Goal: Find specific page/section: Find specific page/section

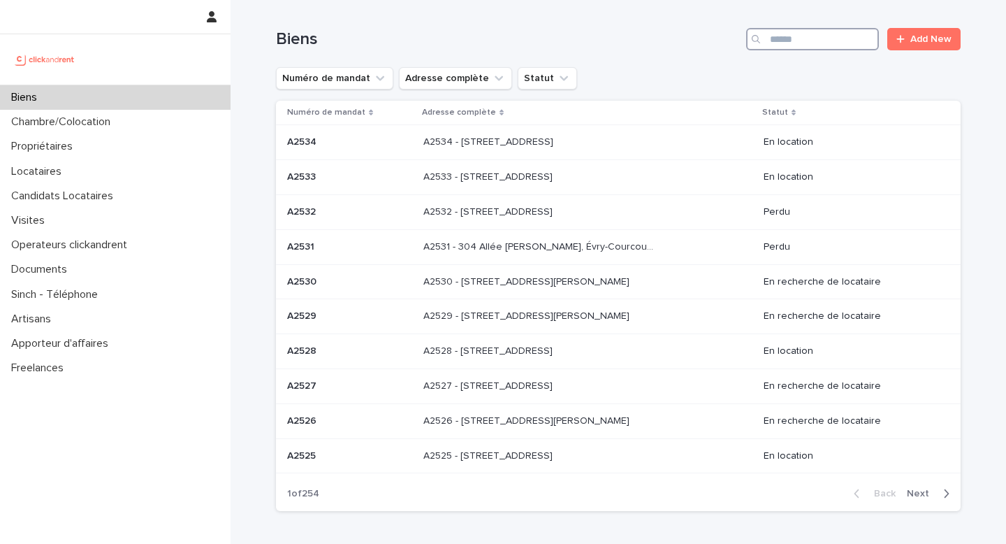
click at [797, 45] on input "Search" at bounding box center [812, 39] width 133 height 22
paste input "*****"
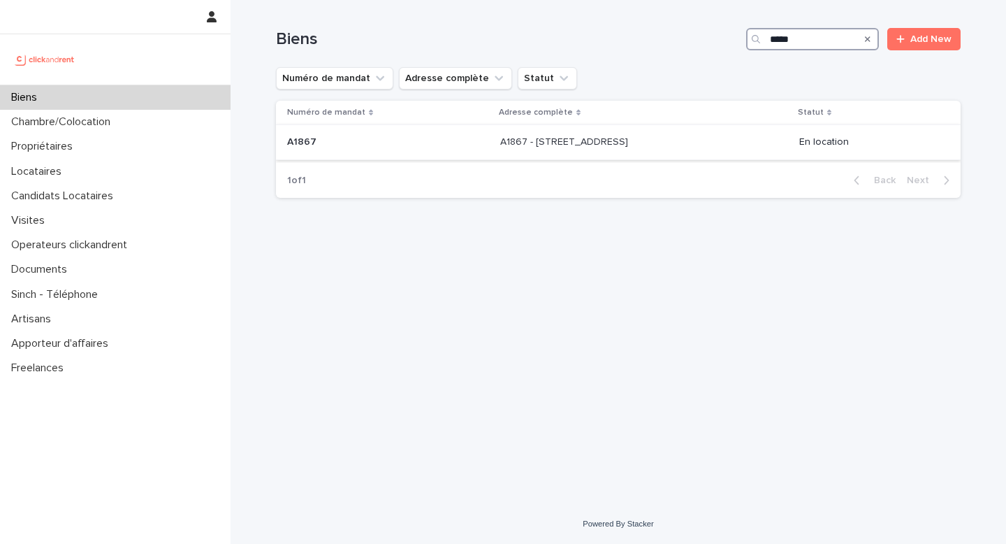
type input "*****"
click at [724, 135] on div "A1867 - [STREET_ADDRESS] - [STREET_ADDRESS]" at bounding box center [644, 142] width 288 height 23
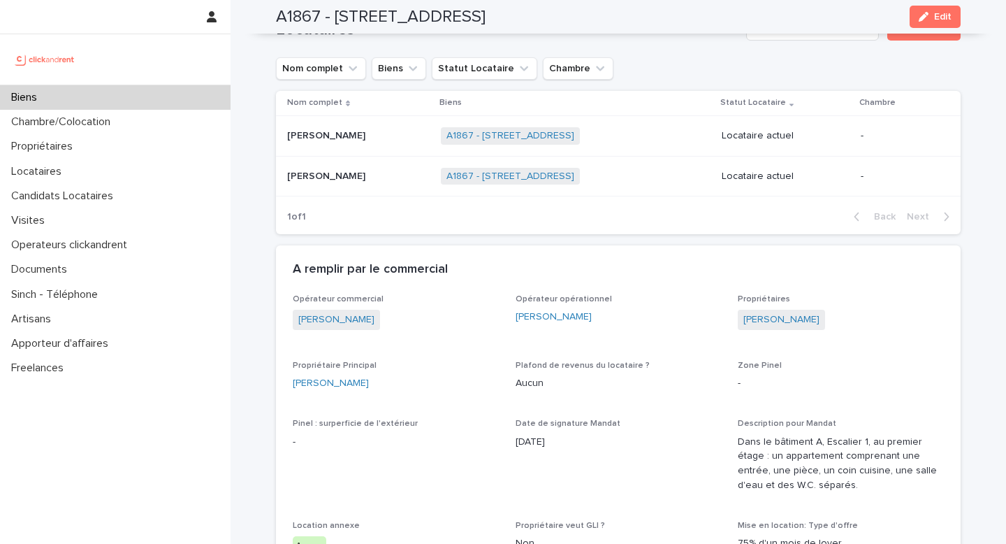
scroll to position [595, 0]
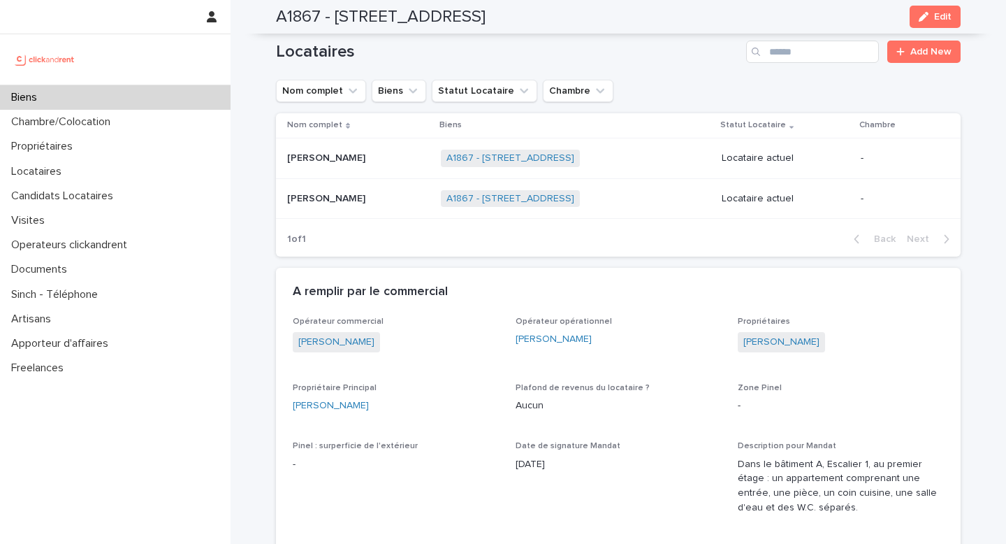
click at [357, 156] on p at bounding box center [358, 158] width 143 height 12
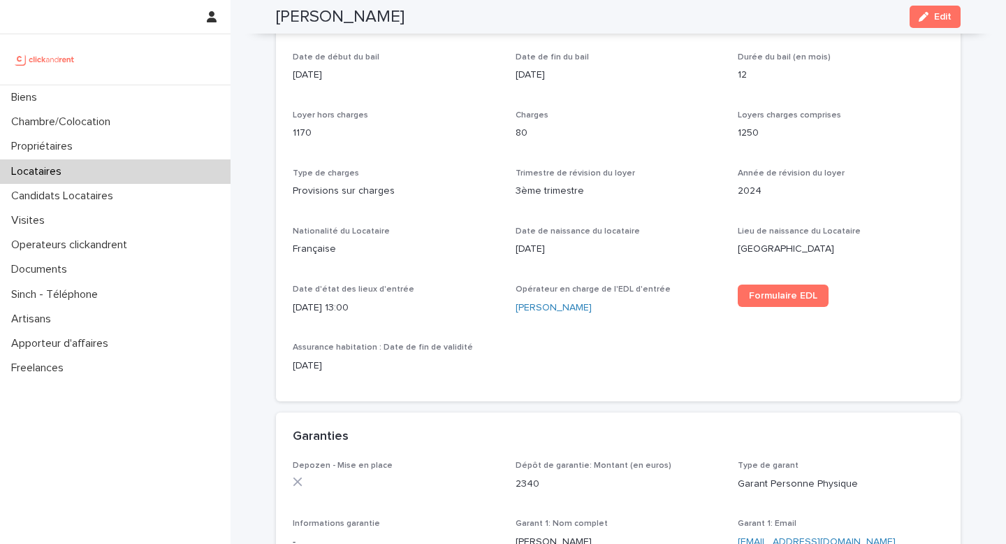
scroll to position [429, 0]
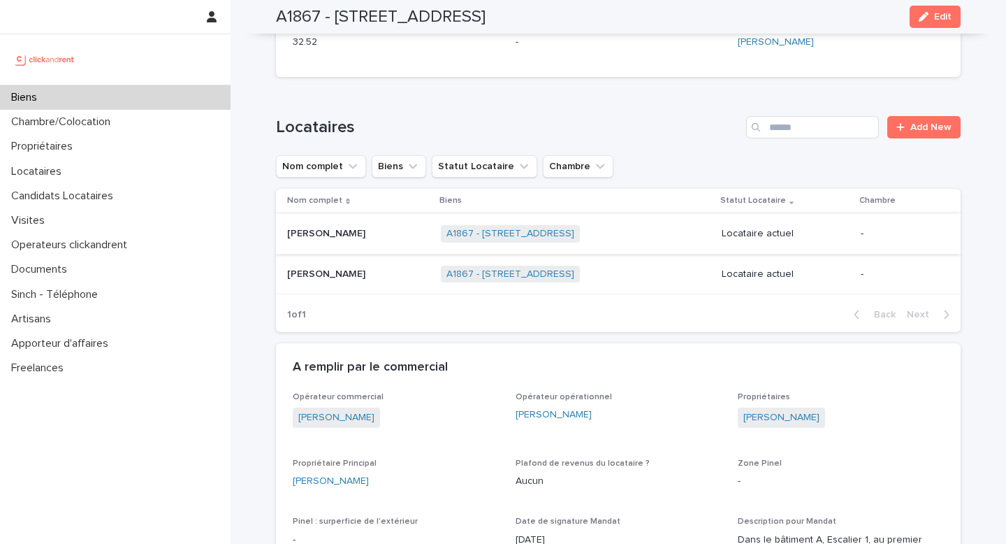
scroll to position [521, 0]
click at [359, 272] on p at bounding box center [358, 273] width 143 height 12
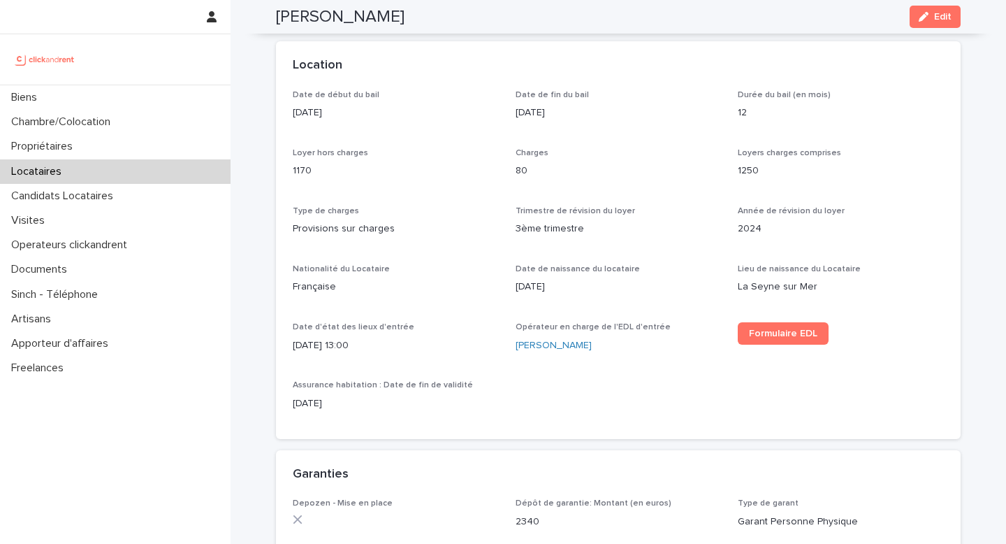
scroll to position [418, 0]
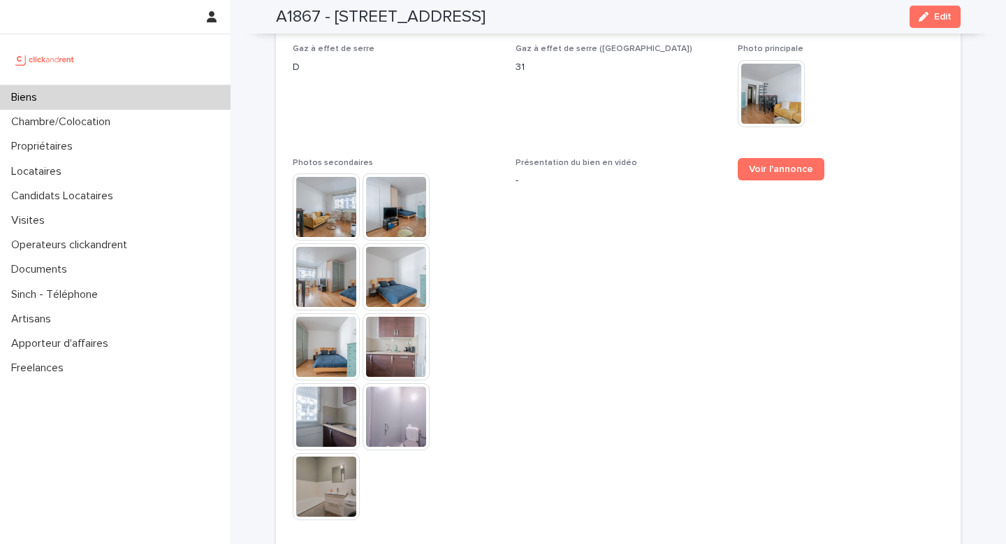
scroll to position [3490, 0]
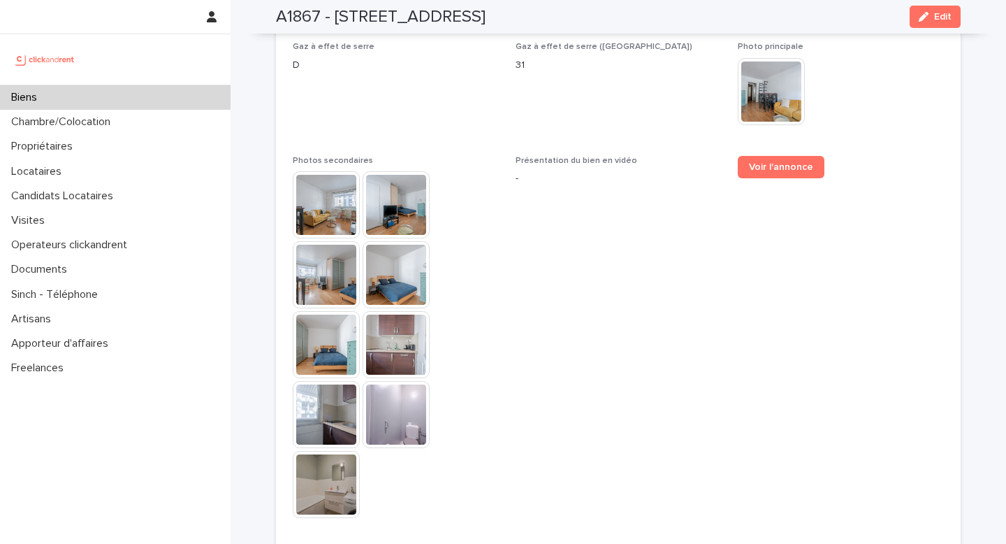
click at [316, 175] on img at bounding box center [326, 204] width 67 height 67
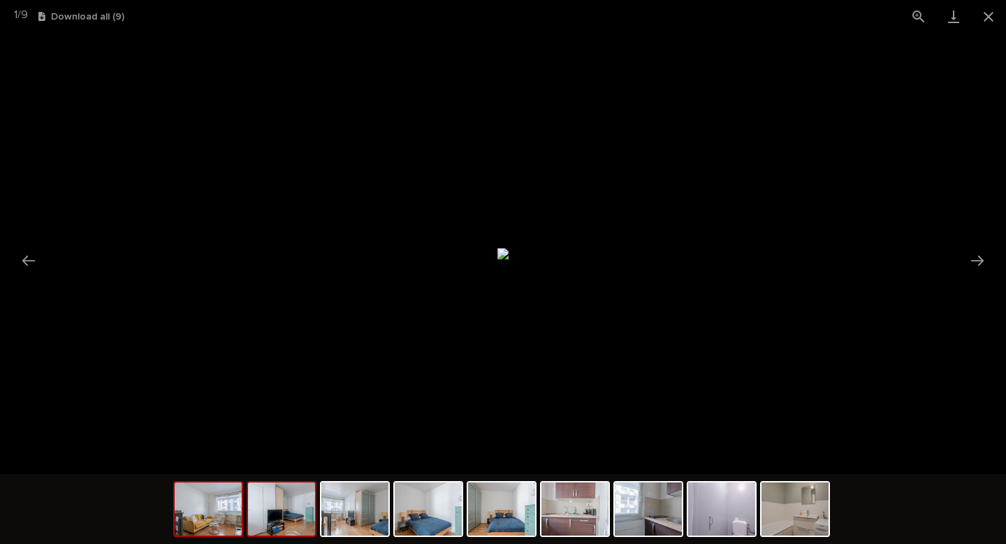
click at [283, 509] on img at bounding box center [281, 508] width 67 height 53
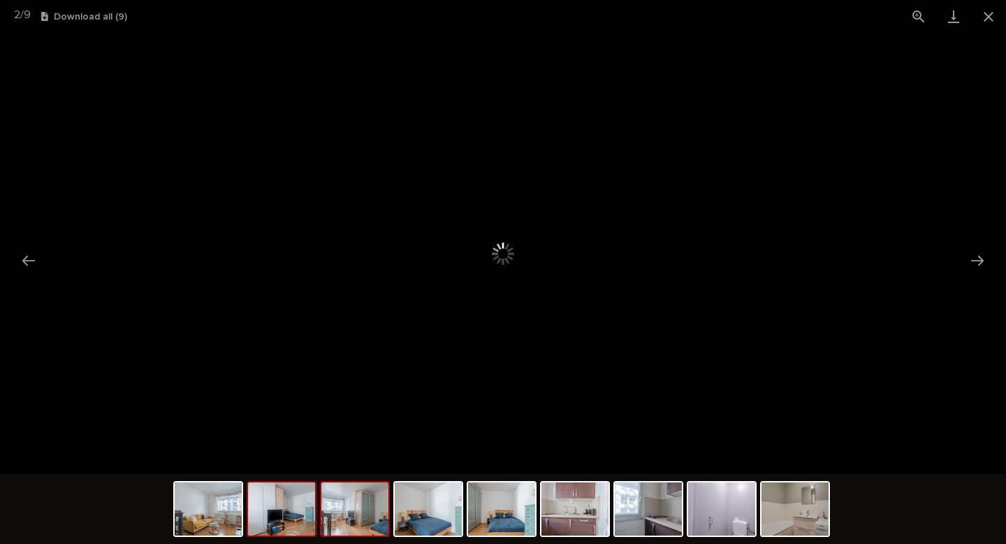
click at [365, 521] on img at bounding box center [354, 508] width 67 height 53
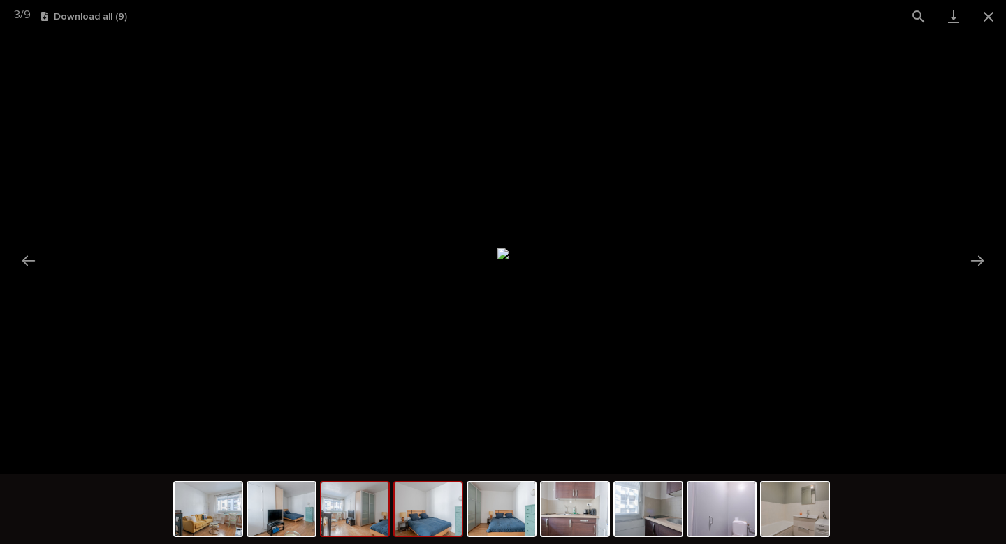
click at [426, 515] on img at bounding box center [428, 508] width 67 height 53
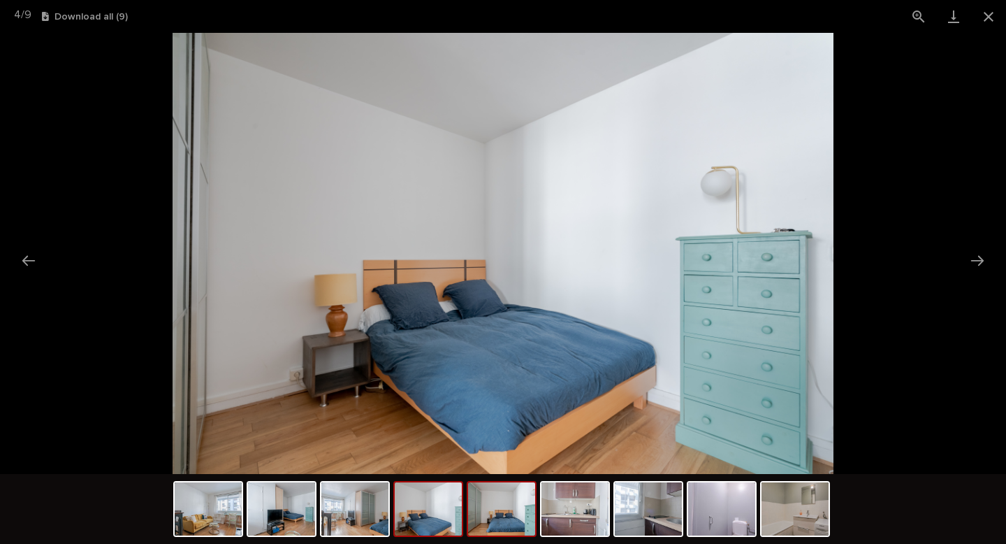
click at [496, 513] on img at bounding box center [501, 508] width 67 height 53
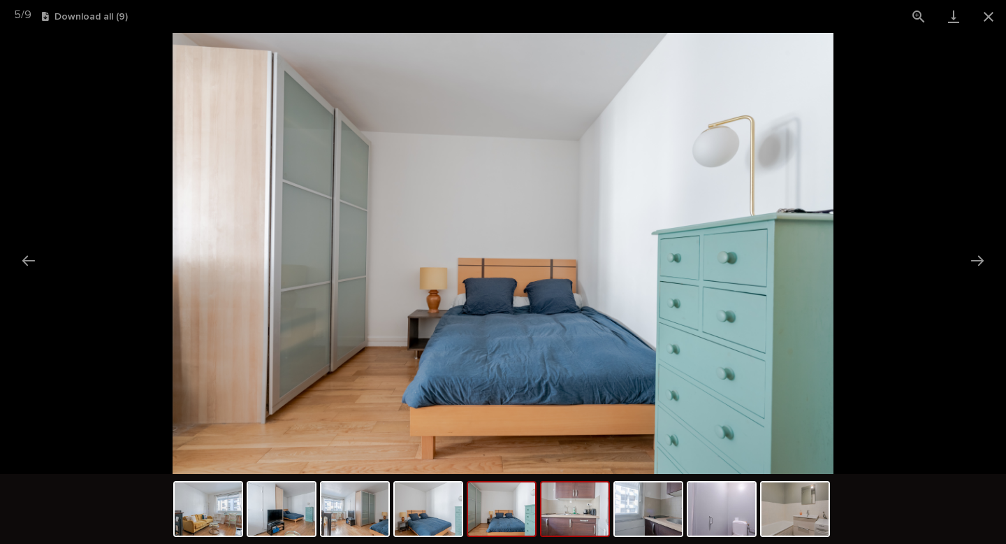
click at [559, 516] on img at bounding box center [574, 508] width 67 height 53
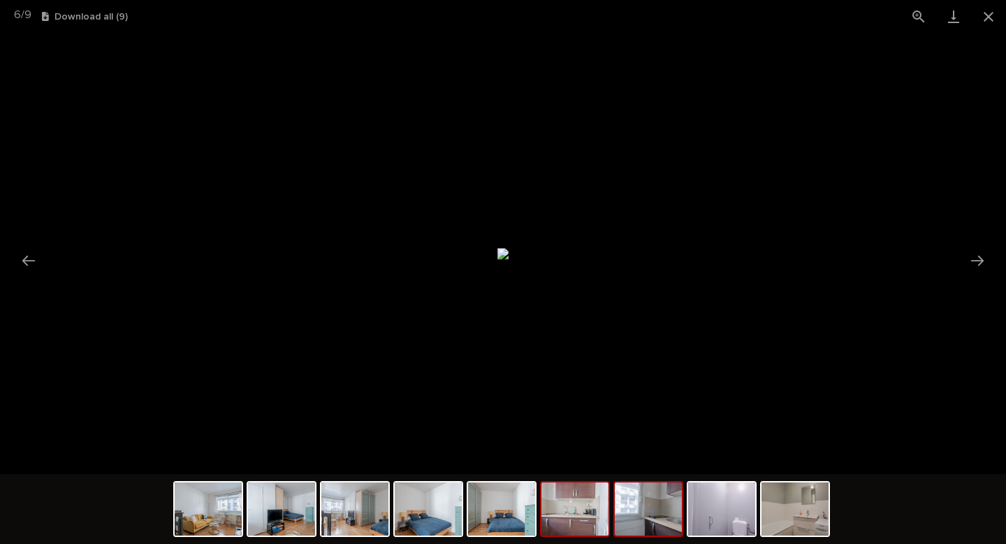
click at [639, 509] on img at bounding box center [648, 508] width 67 height 53
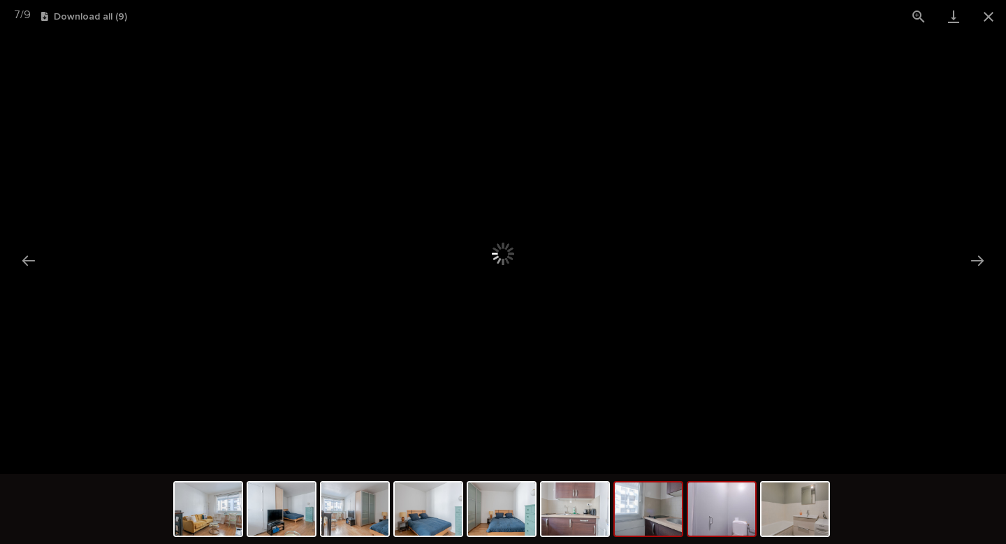
click at [721, 518] on img at bounding box center [721, 508] width 67 height 53
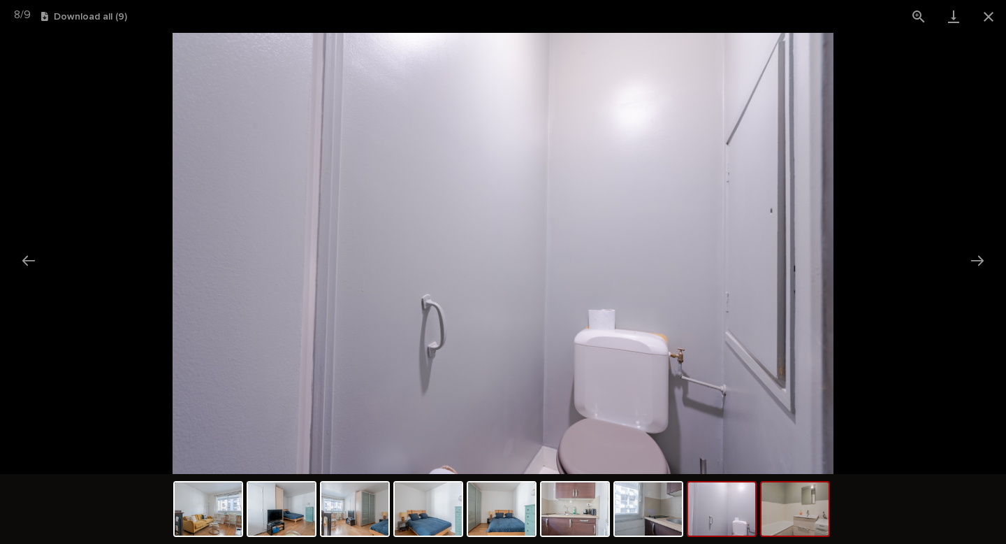
click at [796, 515] on img at bounding box center [794, 508] width 67 height 53
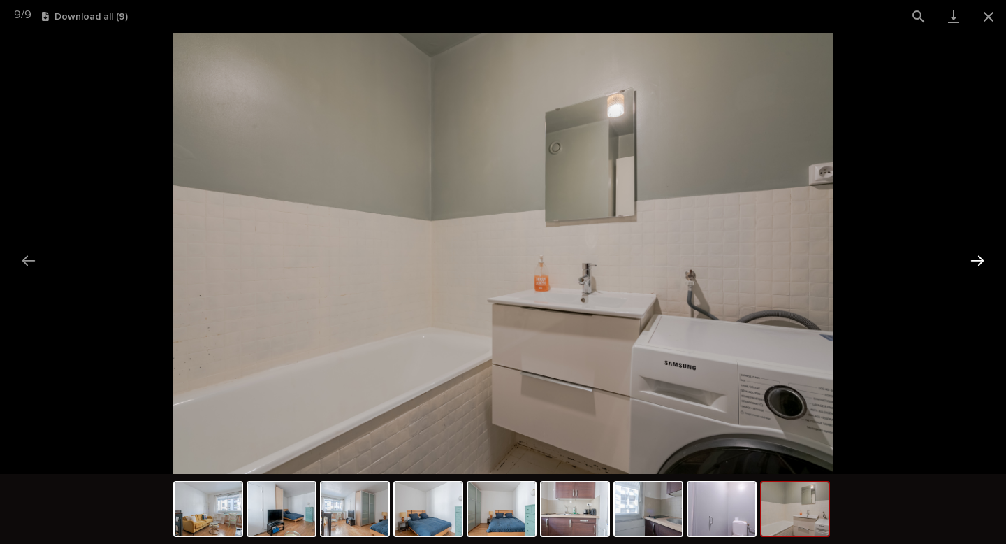
click at [978, 254] on button "Next slide" at bounding box center [977, 260] width 29 height 27
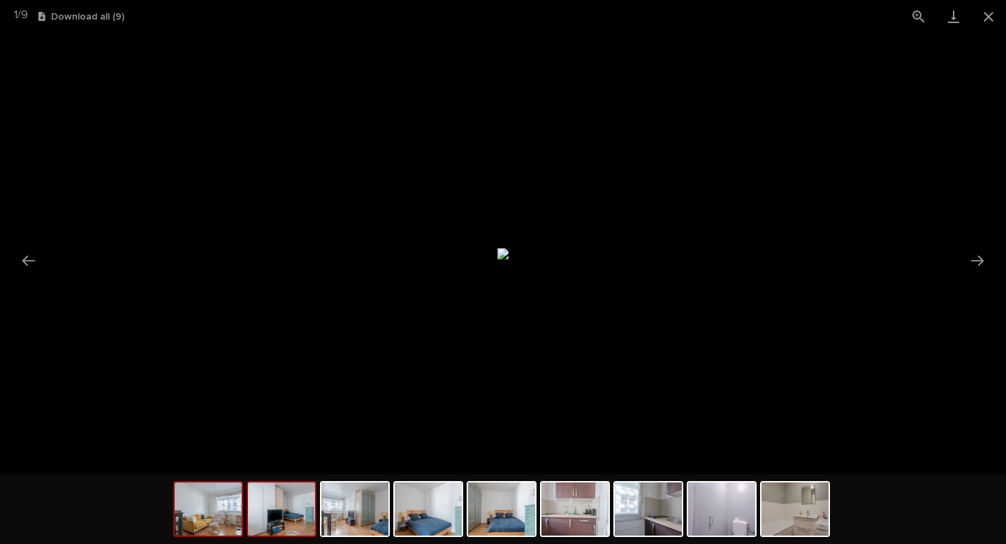
click at [288, 523] on img at bounding box center [281, 508] width 67 height 53
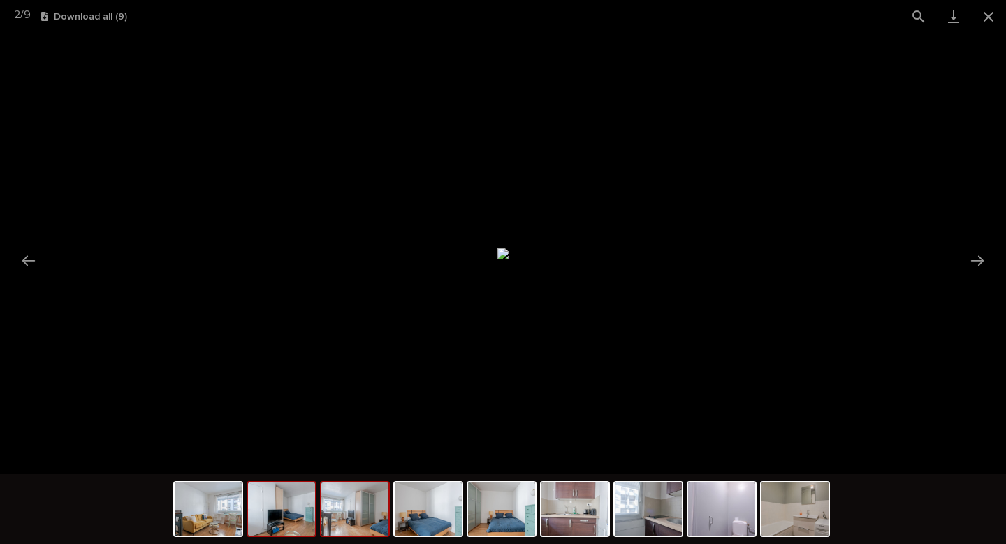
click at [339, 532] on img at bounding box center [354, 508] width 67 height 53
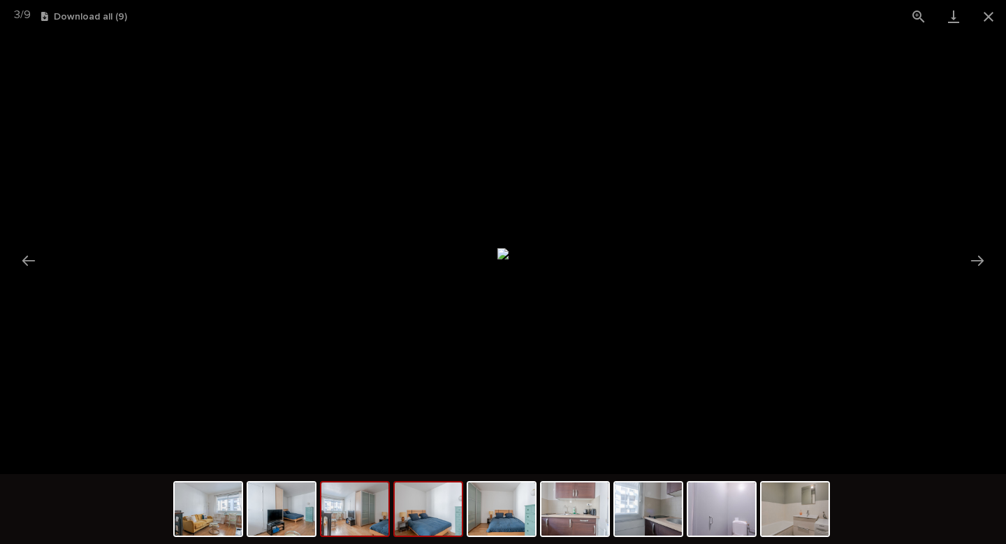
click at [423, 524] on img at bounding box center [428, 508] width 67 height 53
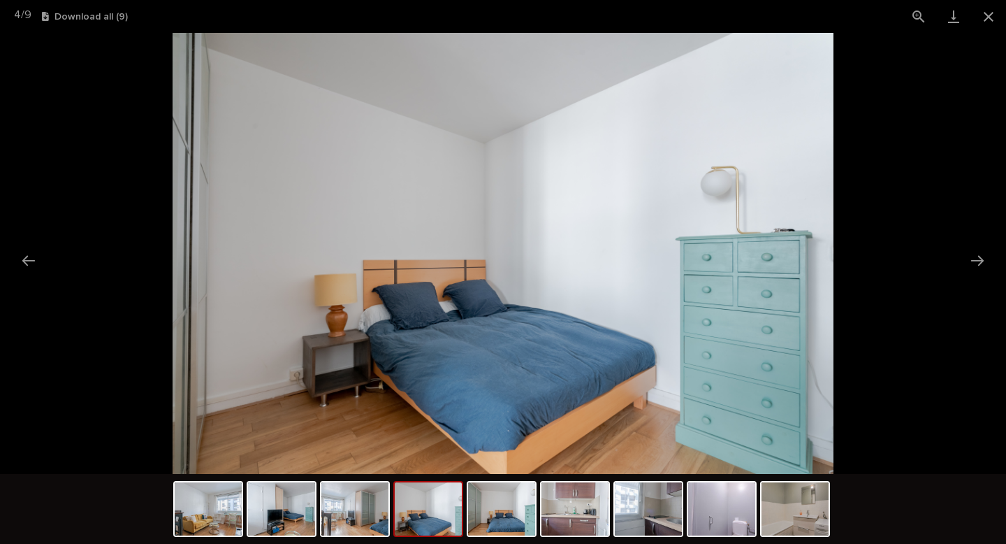
click at [465, 527] on div at bounding box center [503, 510] width 660 height 73
click at [937, 357] on picture at bounding box center [503, 253] width 1006 height 441
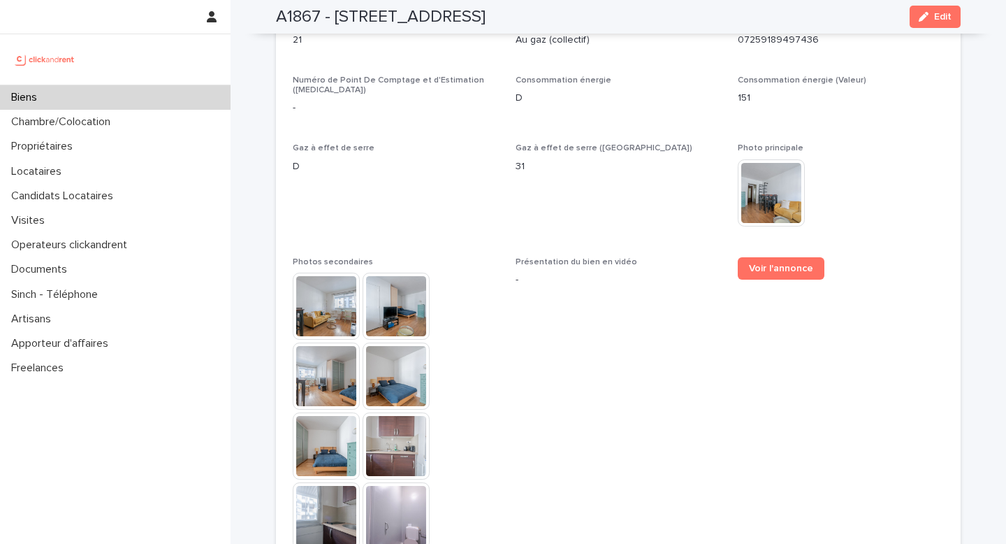
scroll to position [3385, 0]
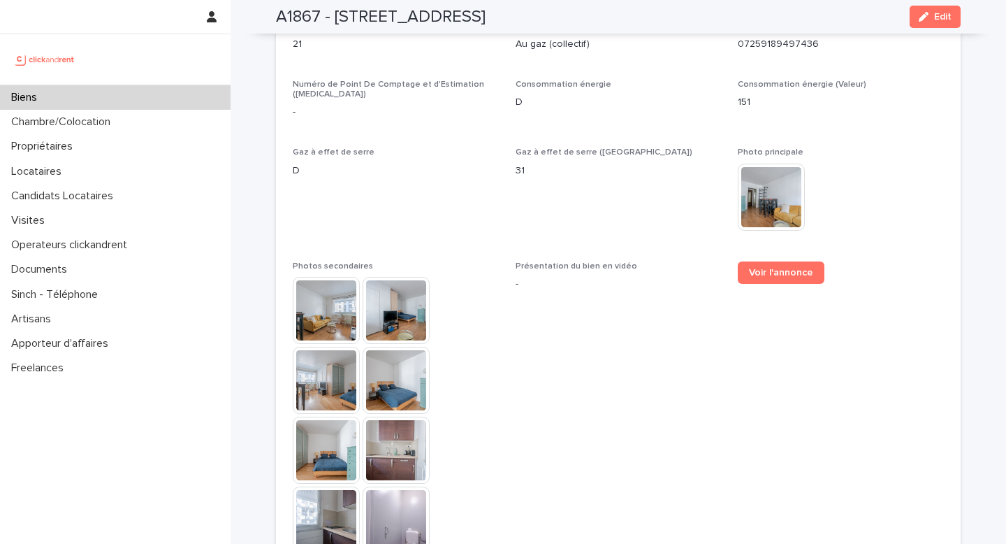
click at [322, 280] on img at bounding box center [326, 310] width 67 height 67
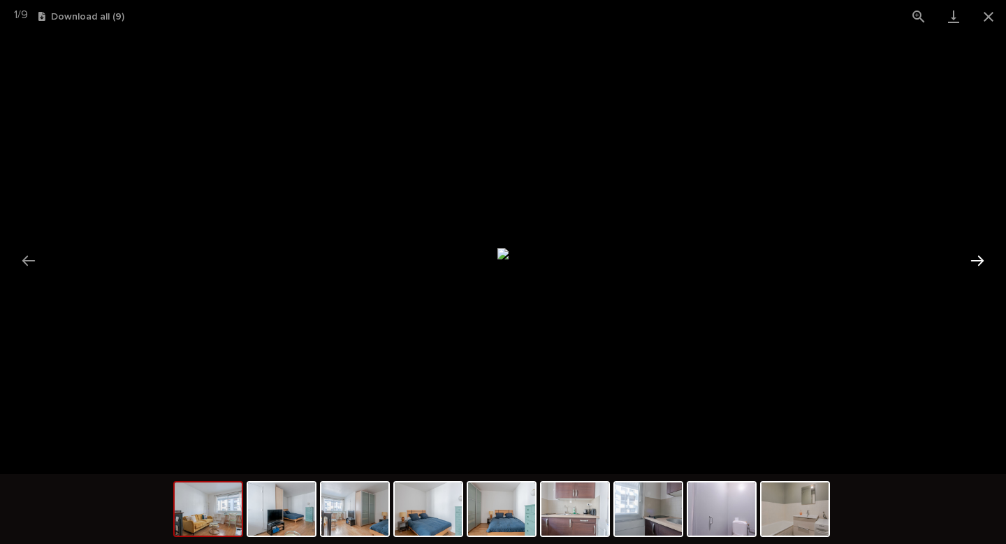
click at [977, 270] on button "Next slide" at bounding box center [977, 260] width 29 height 27
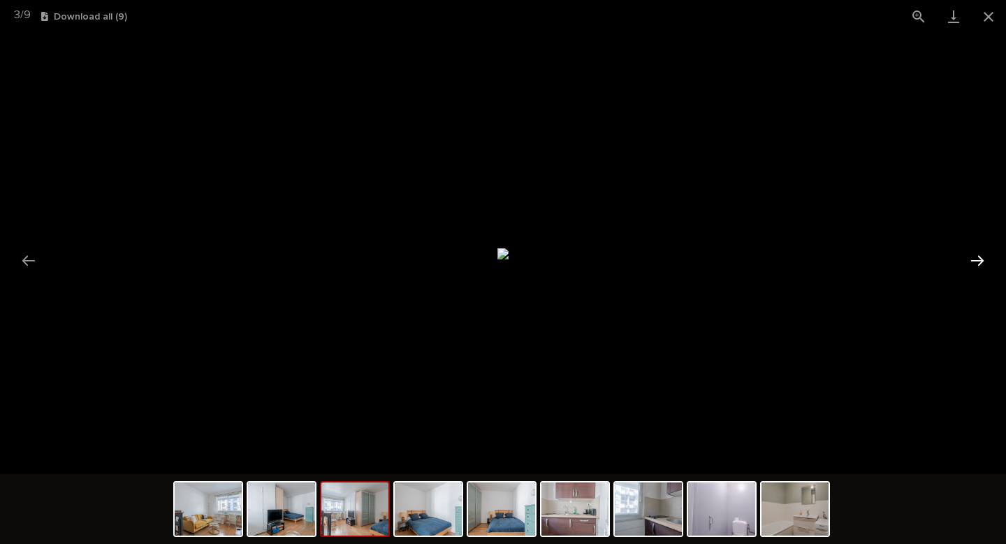
click at [977, 270] on button "Next slide" at bounding box center [977, 260] width 29 height 27
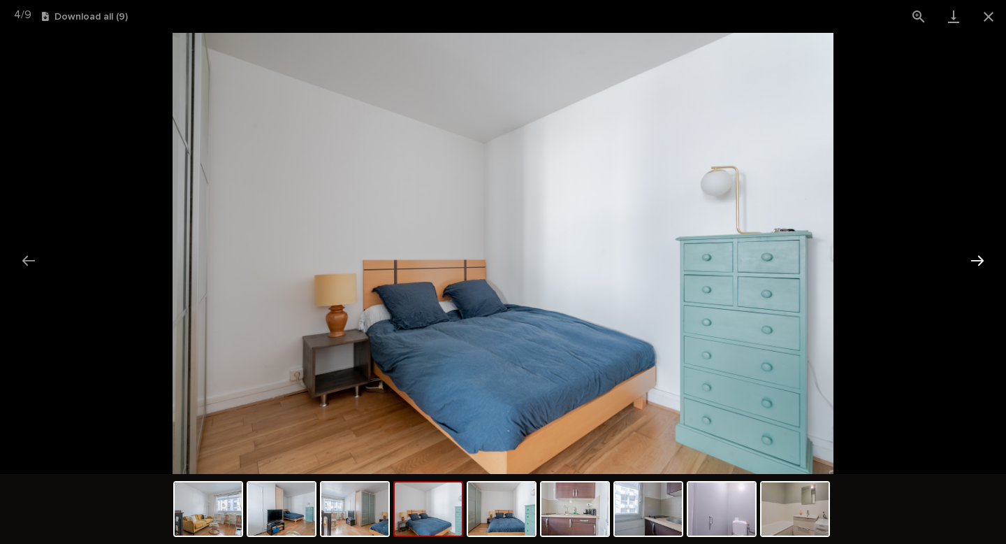
click at [977, 270] on button "Next slide" at bounding box center [977, 260] width 29 height 27
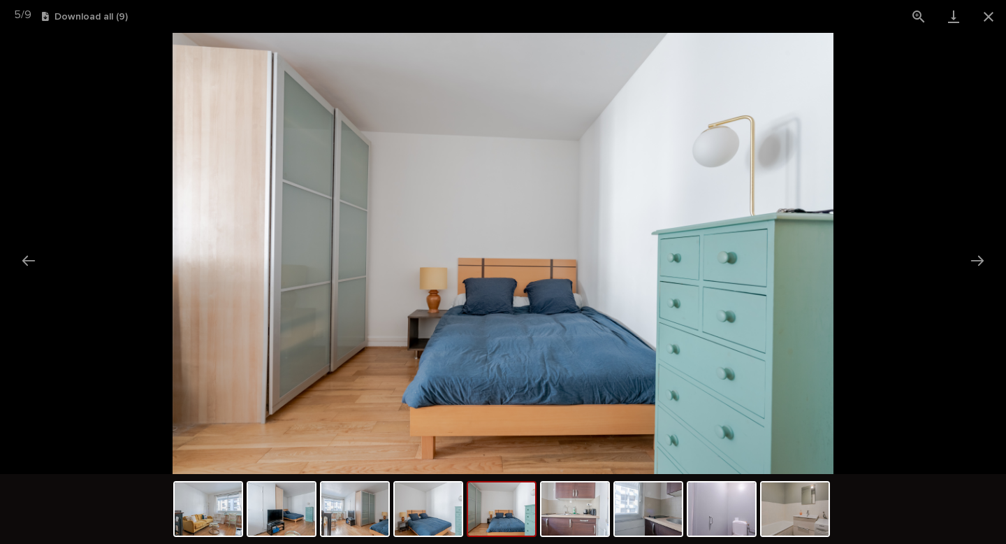
click at [949, 94] on picture at bounding box center [503, 253] width 1006 height 441
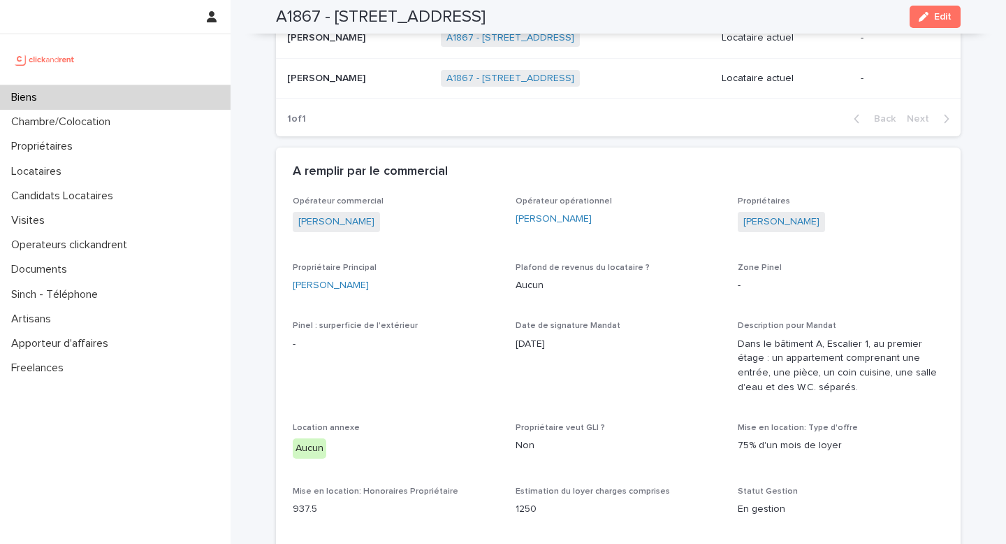
scroll to position [671, 0]
